Goal: Task Accomplishment & Management: Use online tool/utility

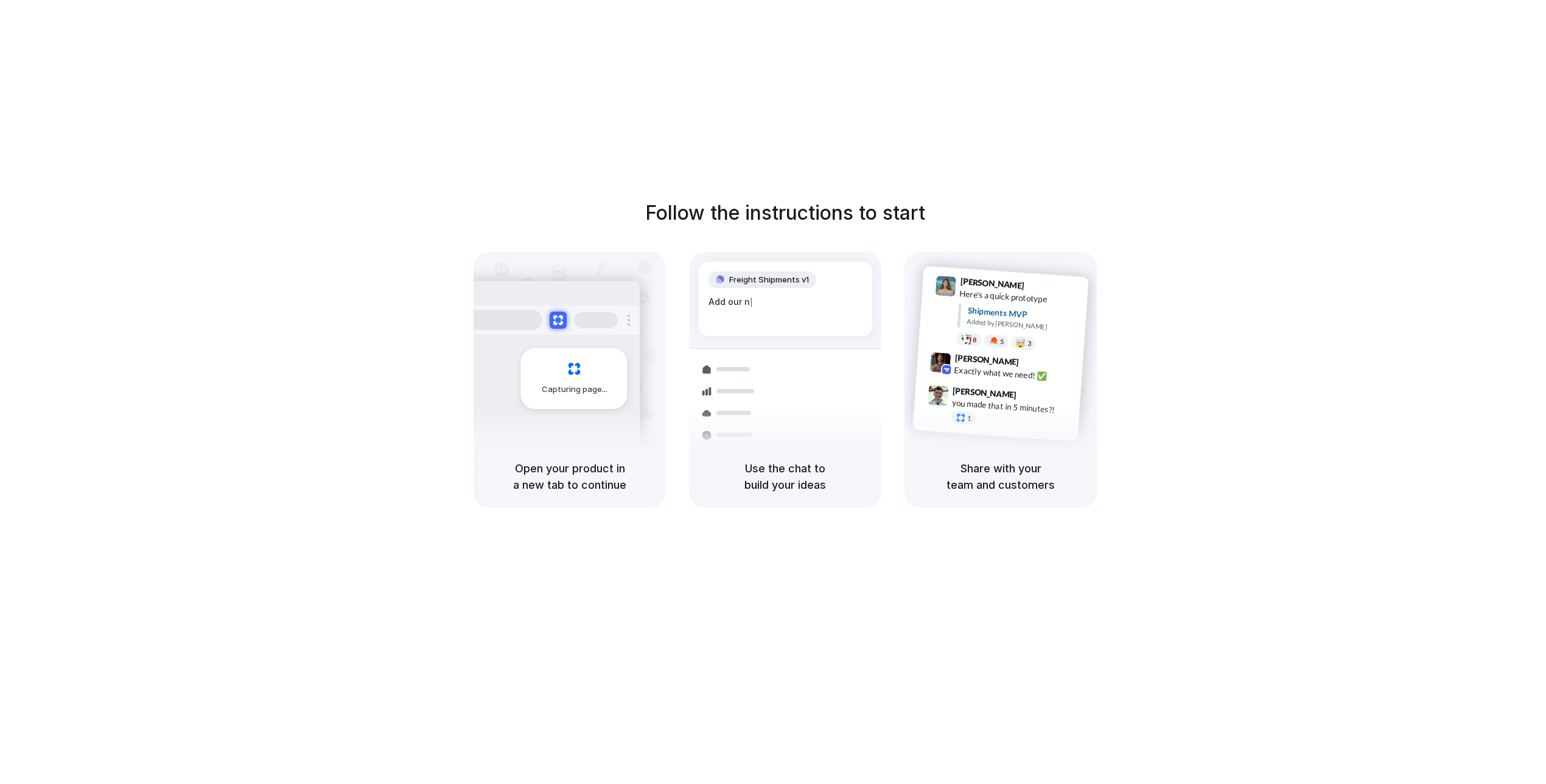
click at [1015, 227] on div "Follow the instructions to start Capturing page Open your product in a new tab …" at bounding box center [785, 353] width 1546 height 309
